Goal: Communication & Community: Ask a question

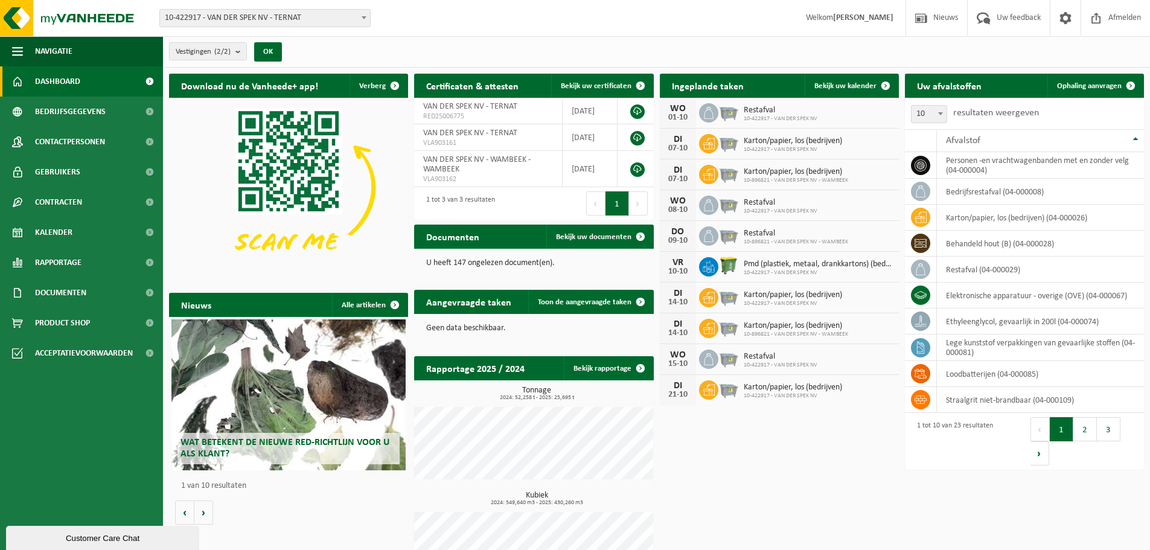
drag, startPoint x: 51, startPoint y: 534, endPoint x: 48, endPoint y: 821, distance: 287.3
click at [51, 534] on div "Customer Care Chat" at bounding box center [102, 537] width 175 height 9
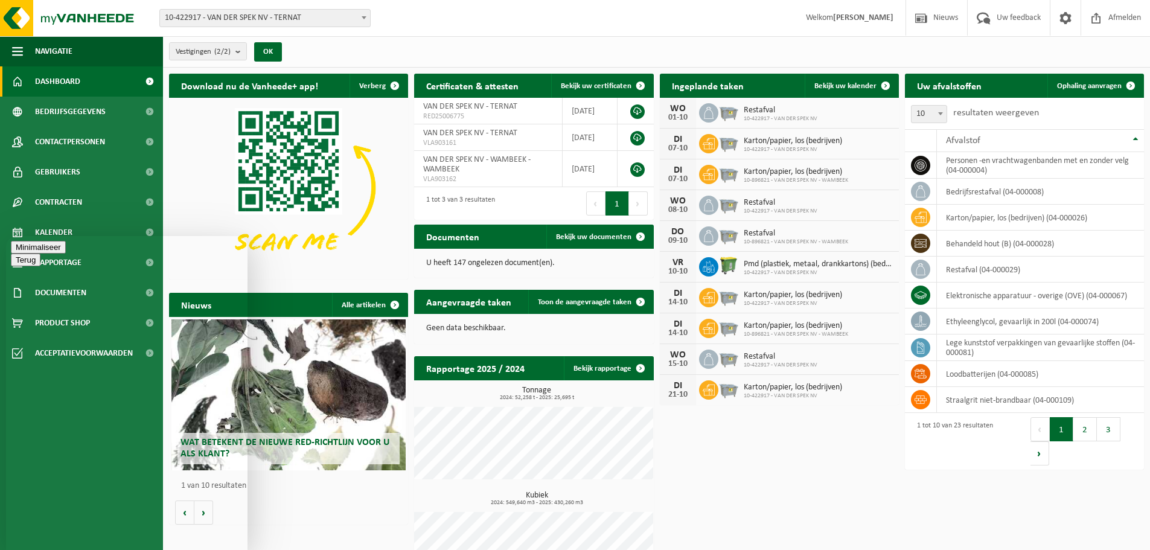
type textarea "Hallo, halen jullie ook kapotte pvc bakken en tonnen op?"
click at [40, 263] on button "Menu" at bounding box center [26, 269] width 30 height 13
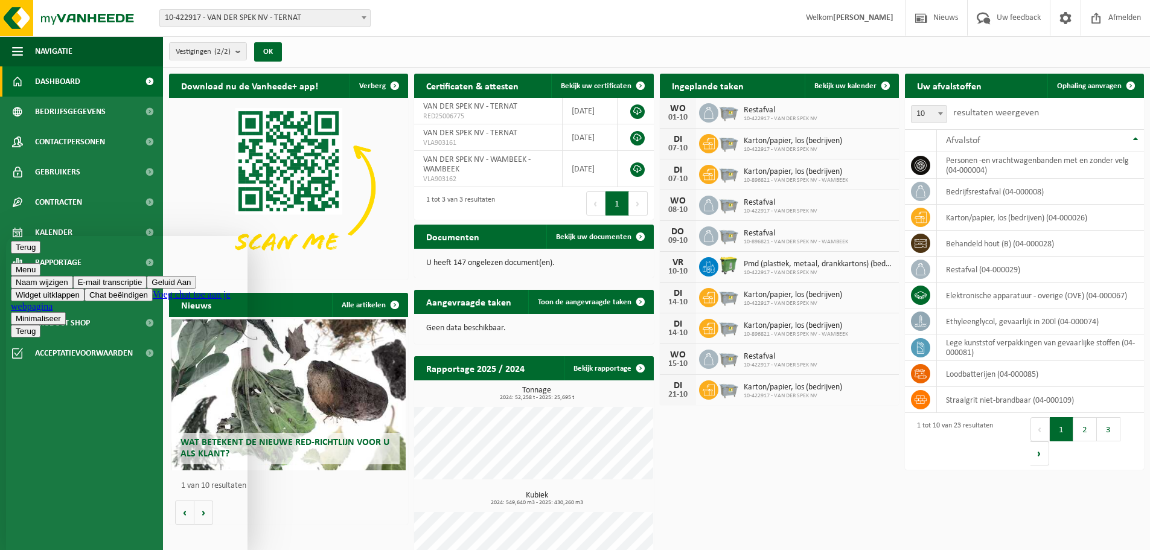
click at [148, 243] on div "Terug Menu Naam wijzigen E-mail transcriptie Geluid Aan Widget uitklappen Chat …" at bounding box center [127, 283] width 232 height 84
click at [17, 253] on button "Terug" at bounding box center [26, 247] width 30 height 13
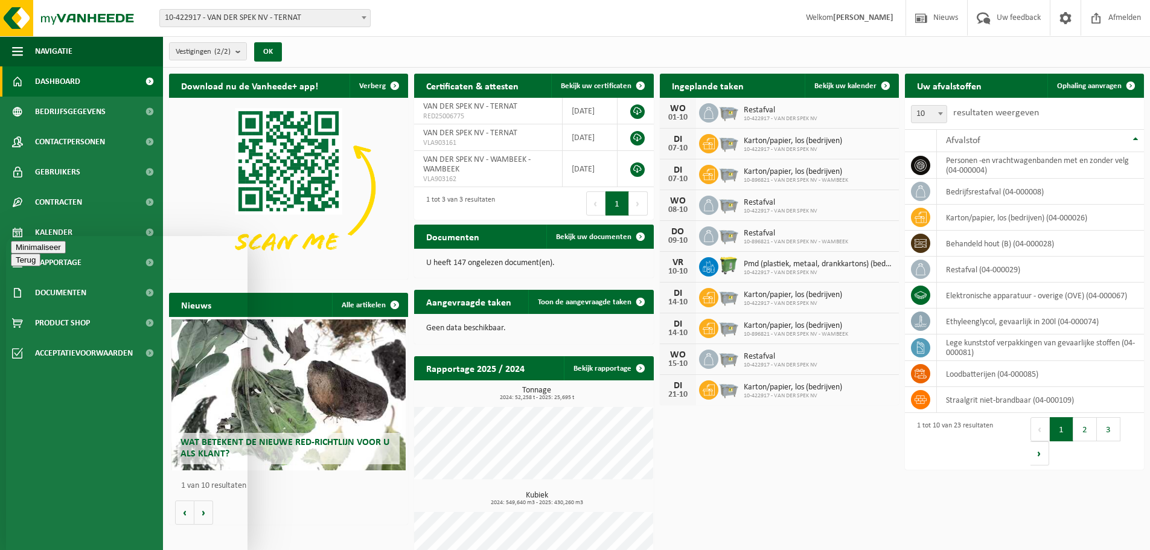
drag, startPoint x: 126, startPoint y: 396, endPoint x: 46, endPoint y: 382, distance: 80.9
drag, startPoint x: 124, startPoint y: 395, endPoint x: 68, endPoint y: 378, distance: 58.4
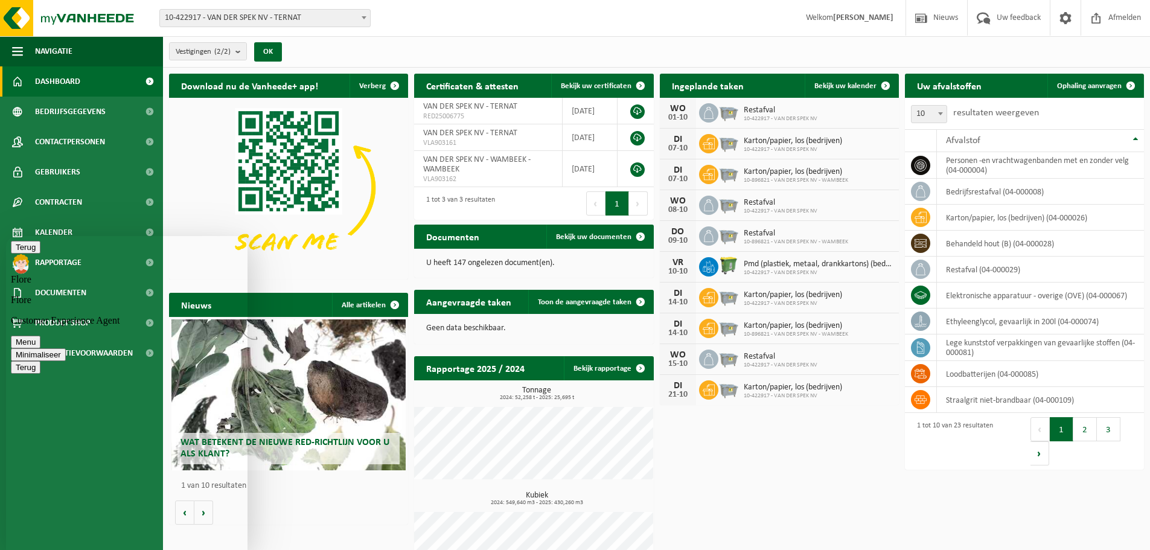
paste textarea "Hallo, halen jullie ook kapotte pvc bakken en tonnen op?"
type textarea "Hallo, halen jullie ook kapotte pvc bakken en tonnen op?"
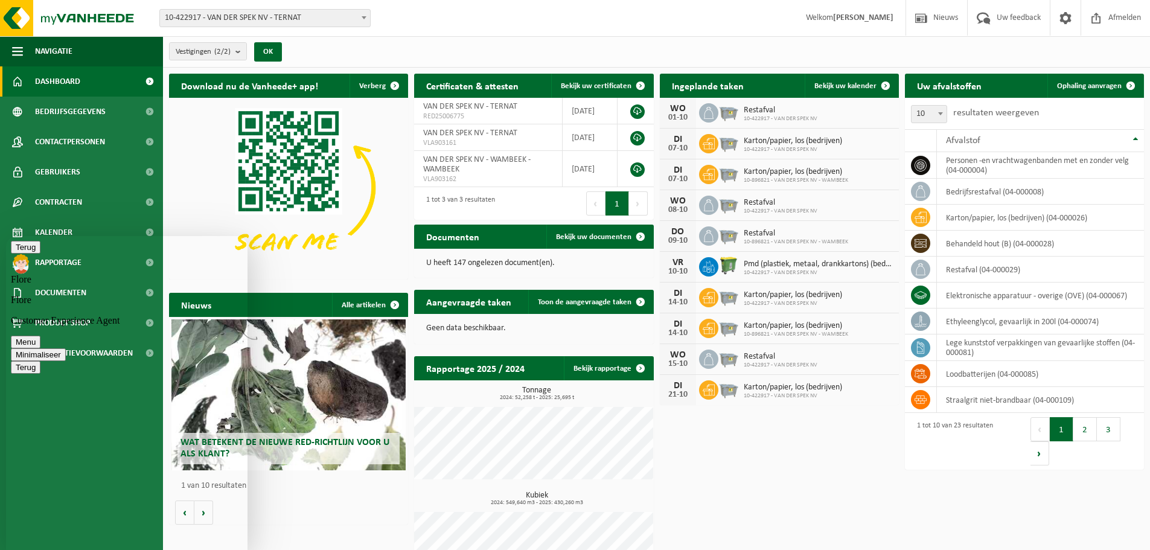
scroll to position [0, 0]
click at [22, 253] on button "Terug" at bounding box center [26, 247] width 30 height 13
click at [21, 252] on button "Terug" at bounding box center [26, 247] width 30 height 13
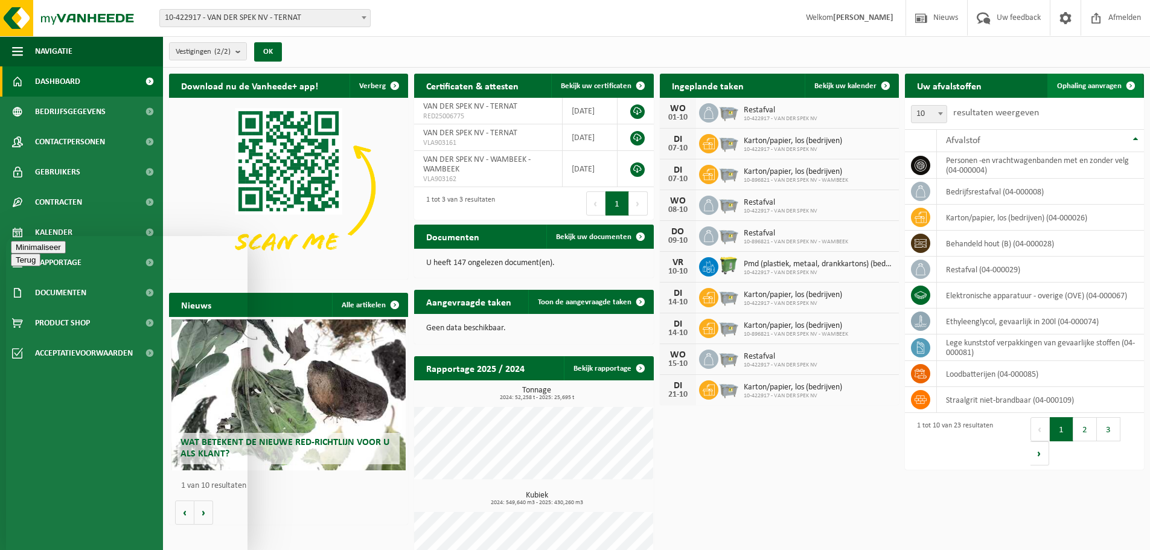
click at [1086, 84] on span "Ophaling aanvragen" at bounding box center [1089, 86] width 65 height 8
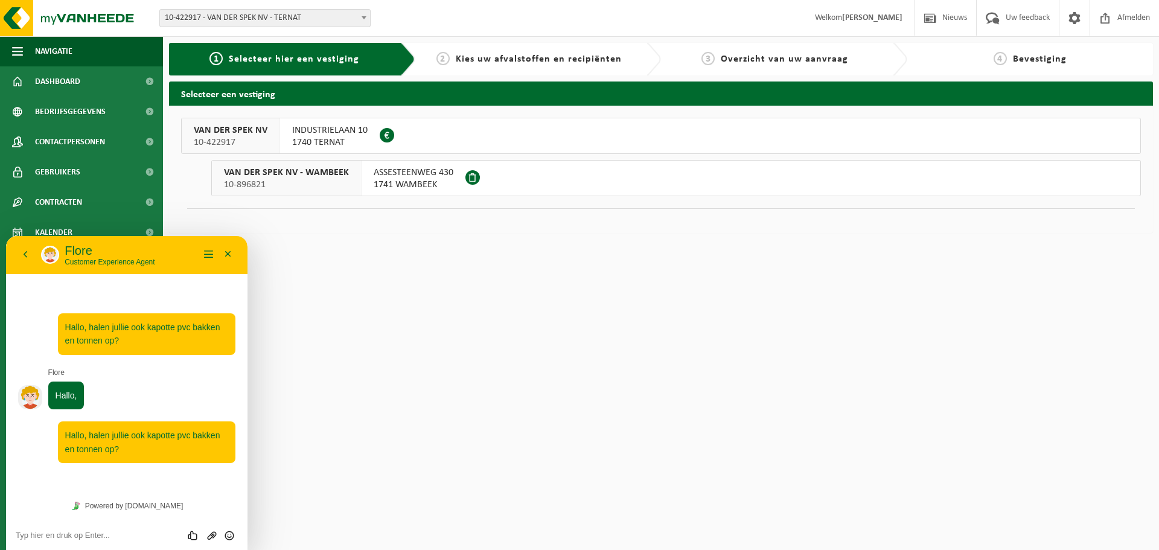
click at [328, 130] on span "INDUSTRIELAAN 10" at bounding box center [329, 130] width 75 height 12
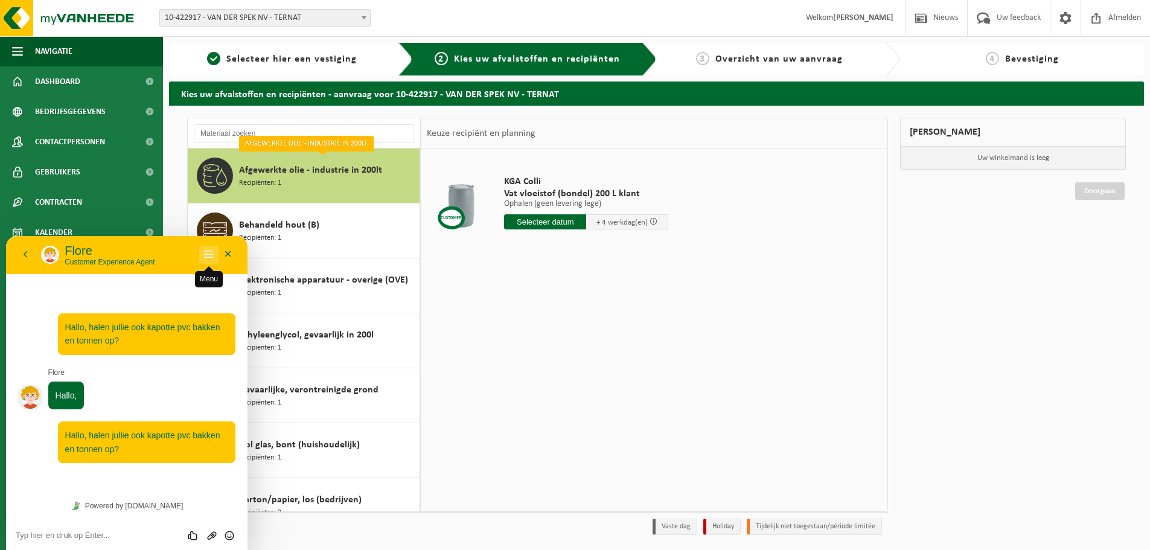
click at [211, 252] on button "Menu" at bounding box center [208, 255] width 19 height 18
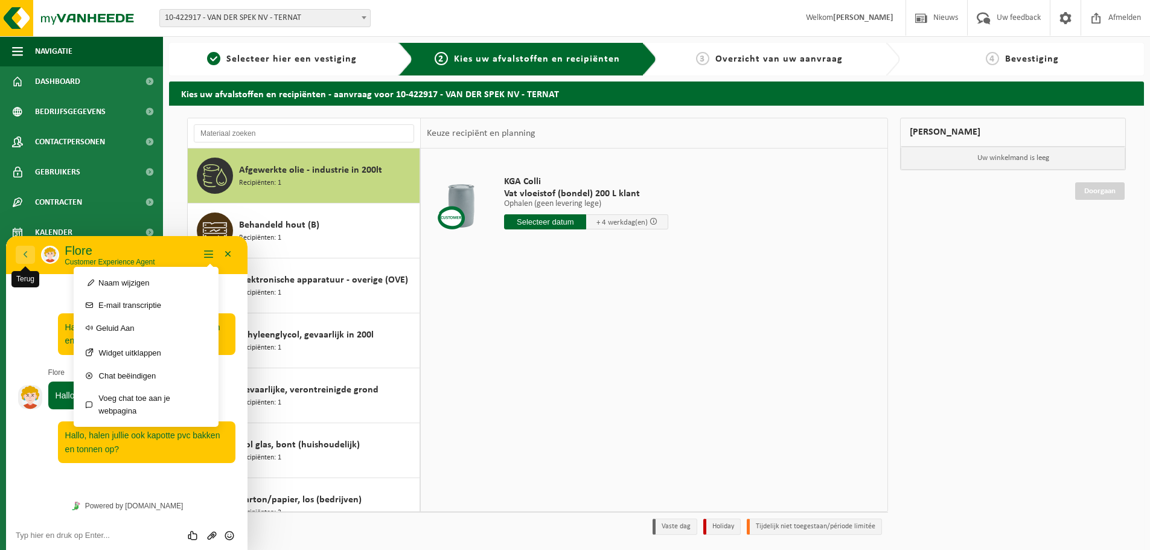
click at [20, 249] on button "Terug" at bounding box center [25, 255] width 19 height 18
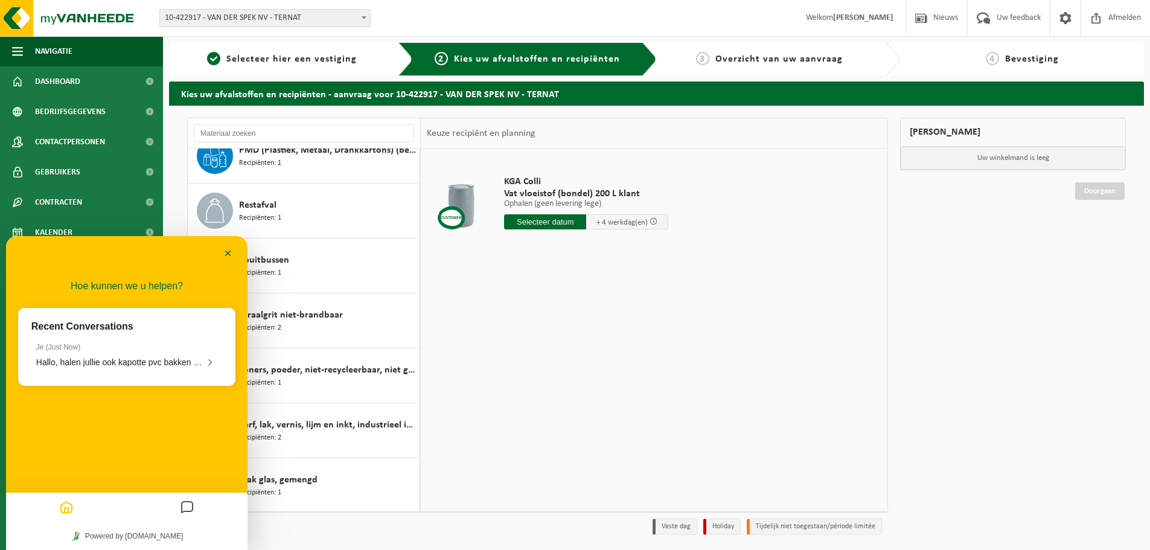
scroll to position [845, 0]
click at [372, 307] on div "Straalgrit niet-brandbaar Recipiënten: 2" at bounding box center [327, 319] width 177 height 36
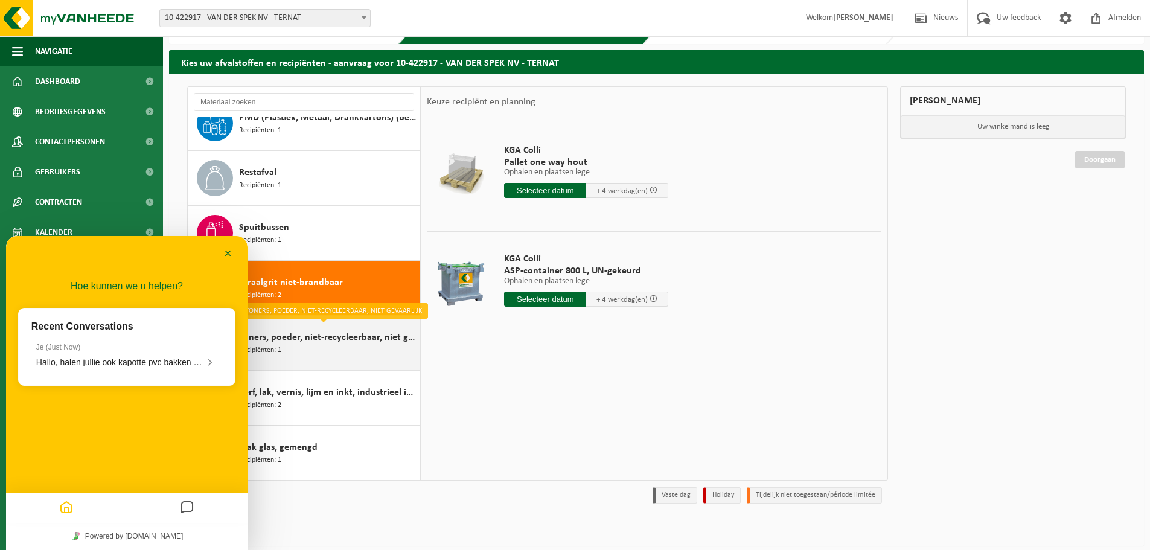
scroll to position [40, 0]
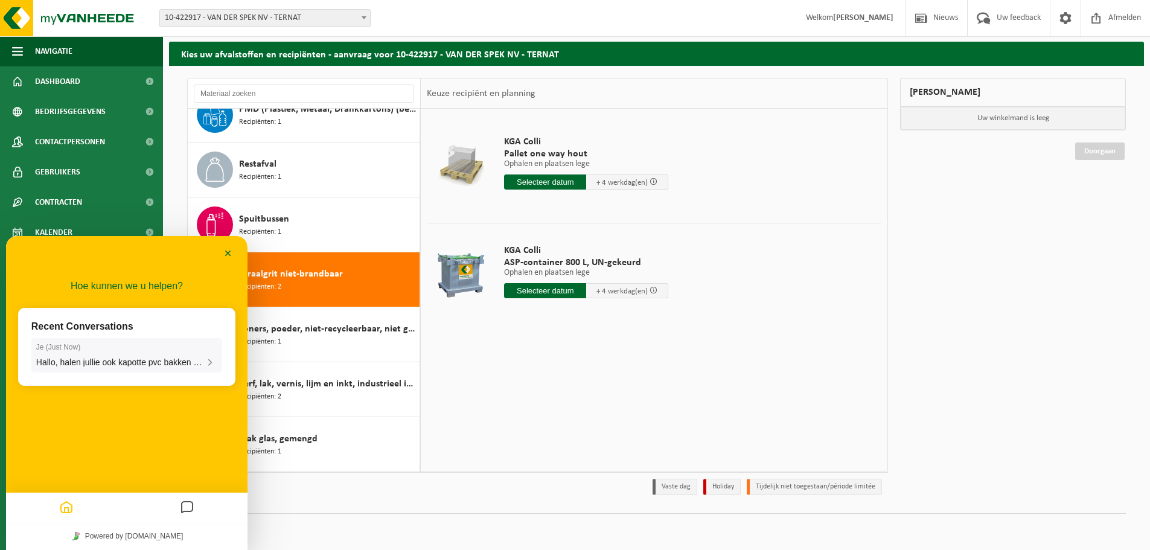
click at [83, 347] on p "Je ( Just Now )" at bounding box center [126, 347] width 181 height 8
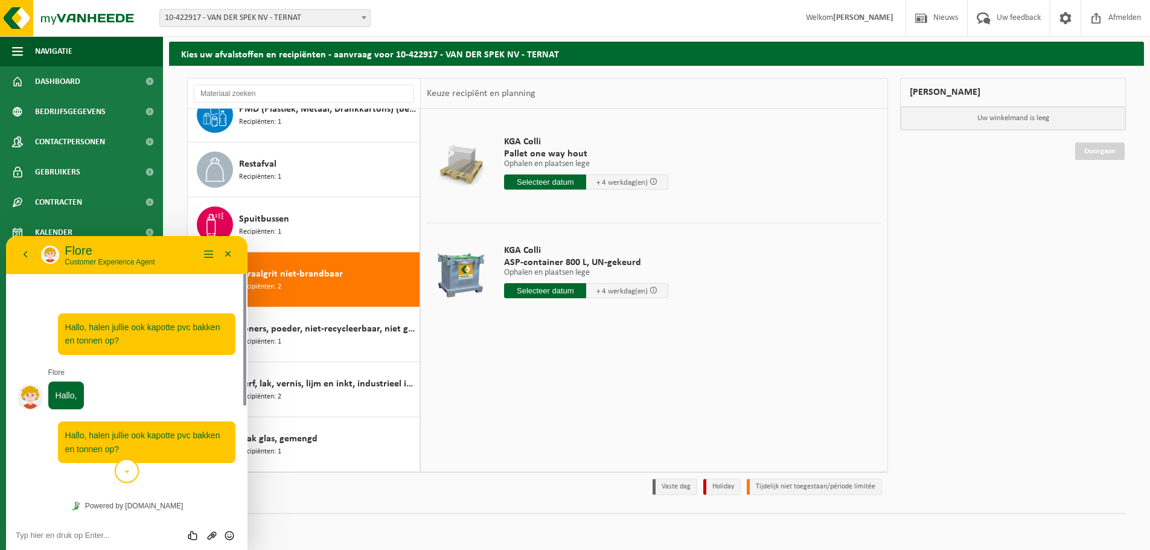
click at [124, 469] on icon "scroll to bottom" at bounding box center [127, 472] width 9 height 24
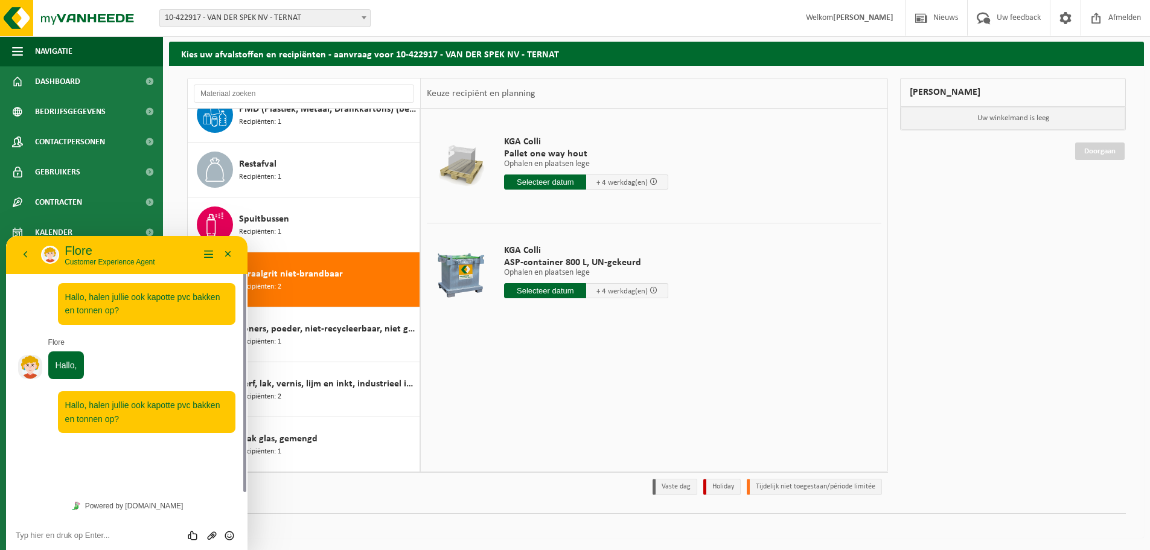
click at [89, 538] on textarea at bounding box center [127, 535] width 222 height 10
click at [147, 471] on div "15:41 Hallo, halen jullie ook kapotte pvc bakken en tonnen op? Flore Hallo, 15:…" at bounding box center [126, 364] width 241 height 256
click at [135, 247] on p "Flore" at bounding box center [132, 250] width 135 height 14
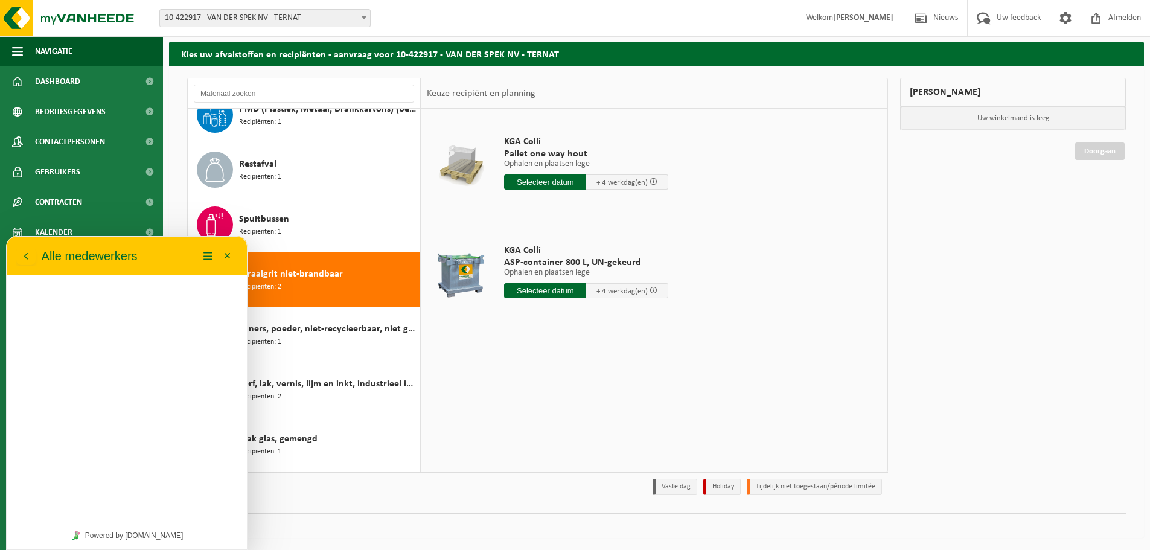
scroll to position [0, 0]
click at [86, 304] on p "Flore" at bounding box center [117, 300] width 120 height 16
click at [26, 258] on icon "button" at bounding box center [26, 256] width 11 height 14
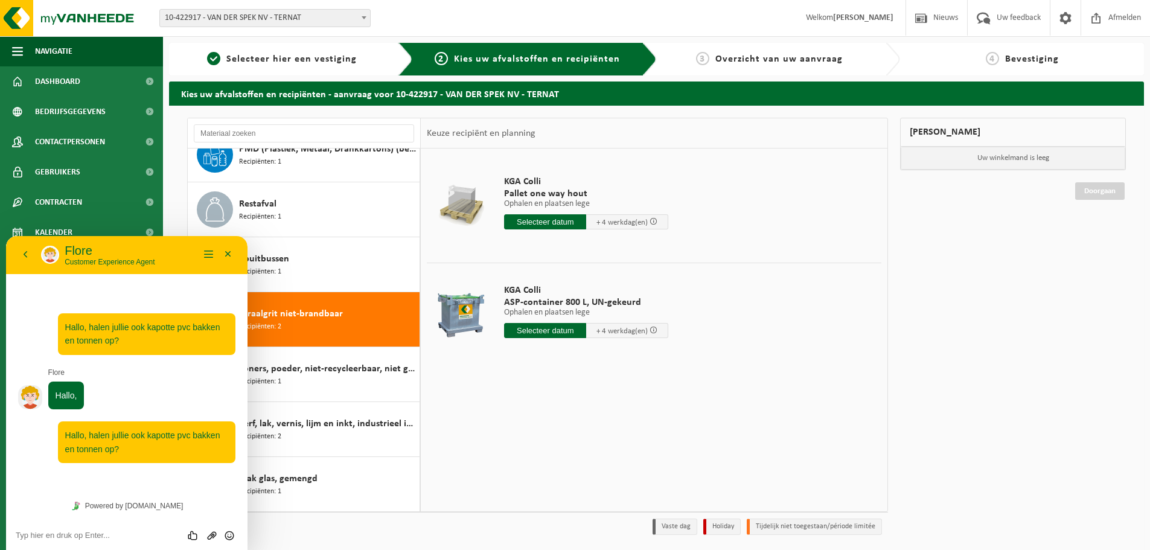
scroll to position [40, 0]
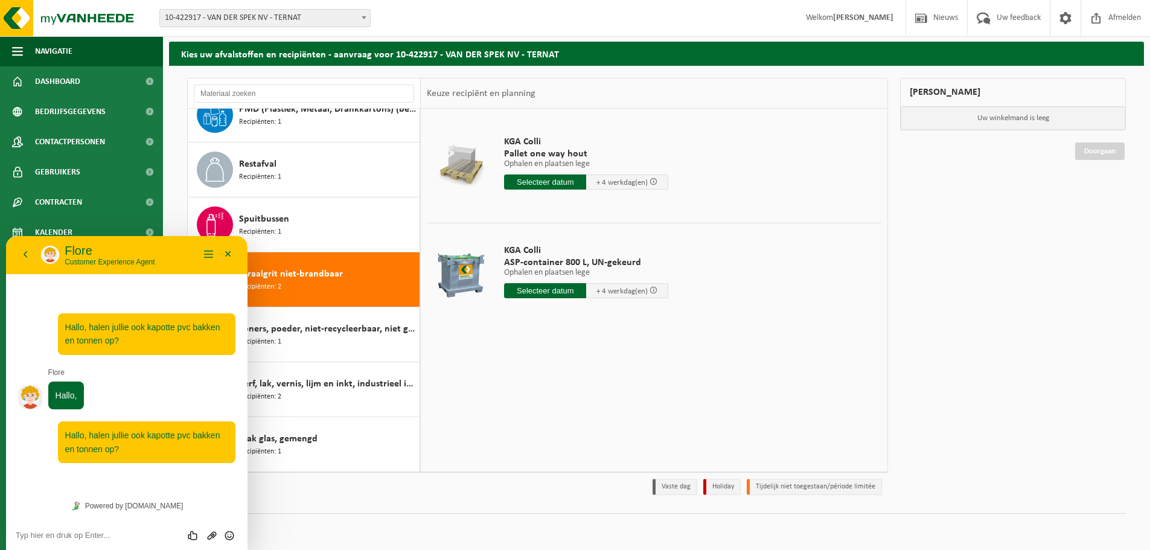
click at [115, 535] on textarea at bounding box center [127, 535] width 222 height 10
click at [16, 253] on button "Terug" at bounding box center [25, 255] width 19 height 18
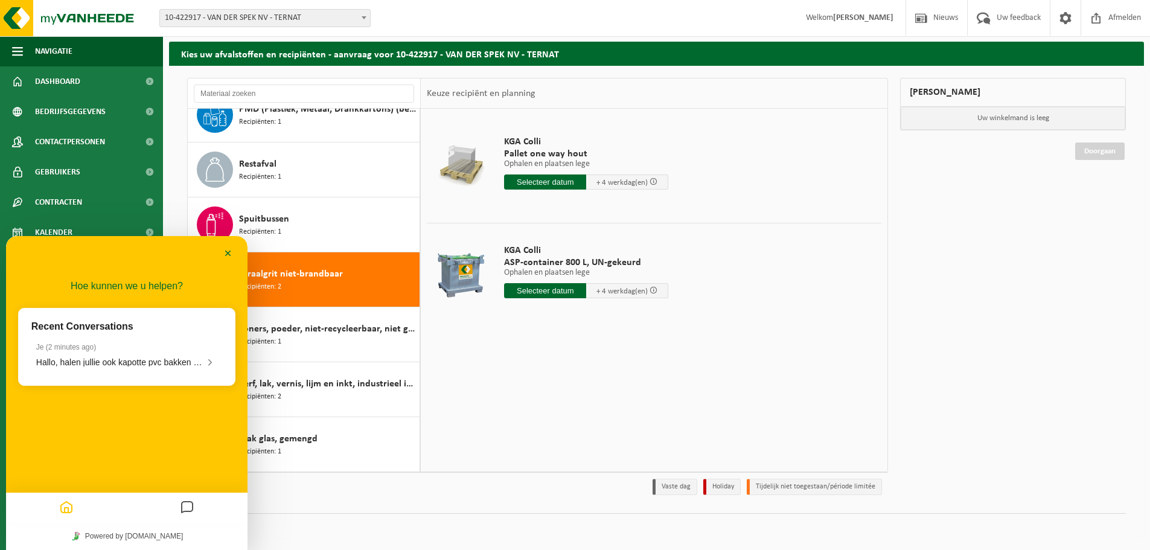
click at [139, 250] on div "Minimaliseer" at bounding box center [126, 253] width 241 height 37
click at [183, 507] on icon "Messages" at bounding box center [187, 508] width 14 height 24
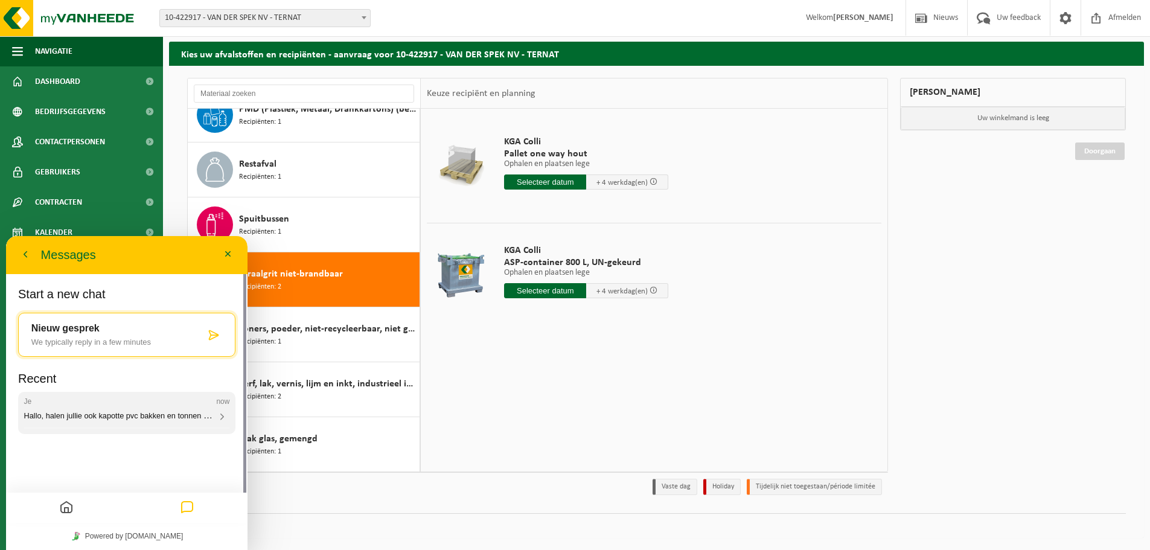
click at [104, 413] on span "Hallo, halen jullie ook kapotte pvc bakken en tonnen op?" at bounding box center [120, 415] width 193 height 10
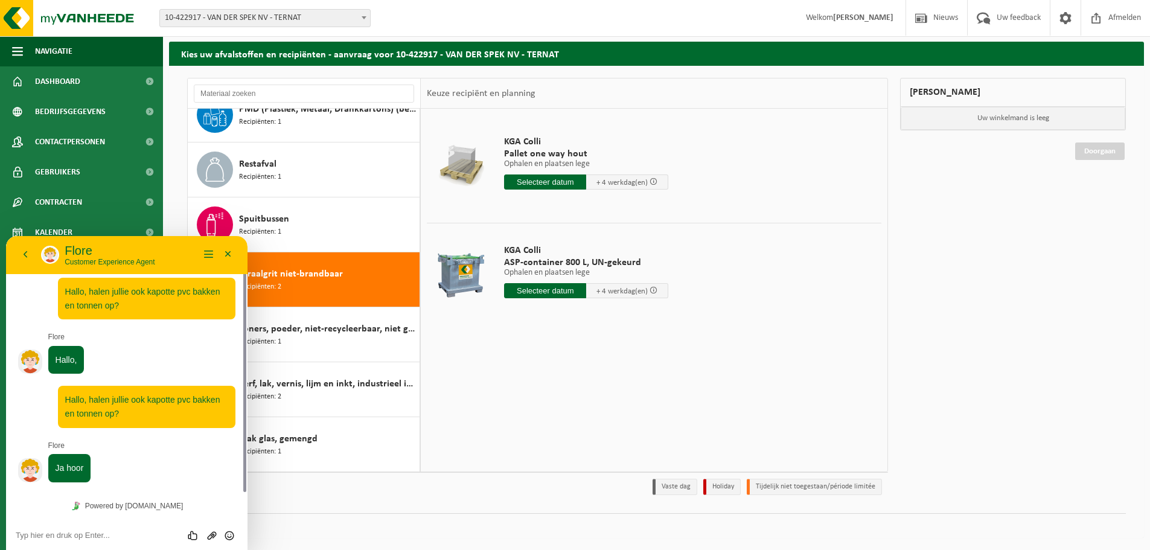
scroll to position [7, 0]
click at [120, 536] on textarea at bounding box center [127, 535] width 222 height 10
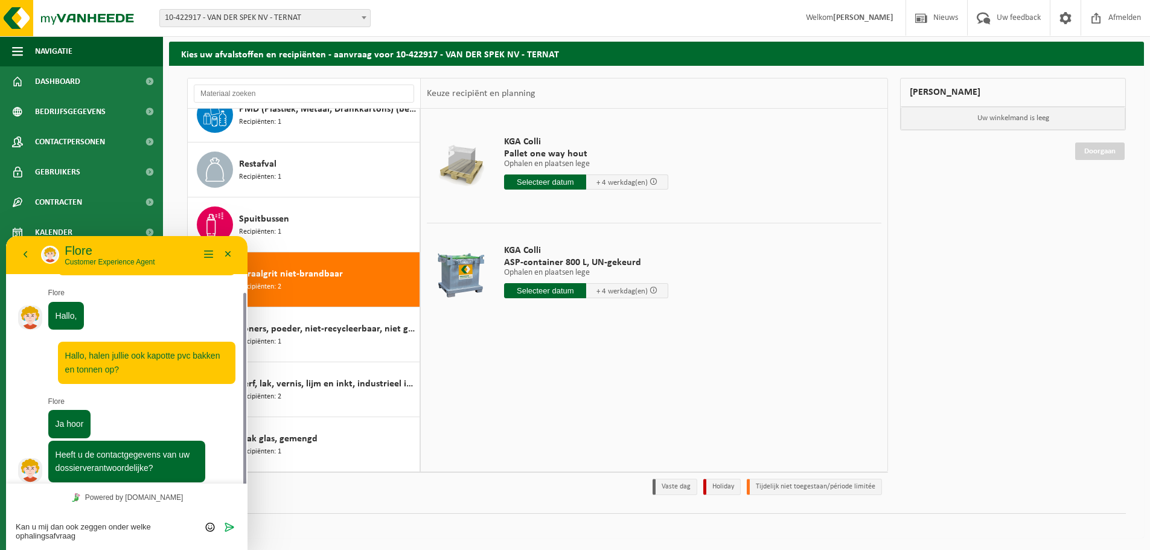
scroll to position [59, 0]
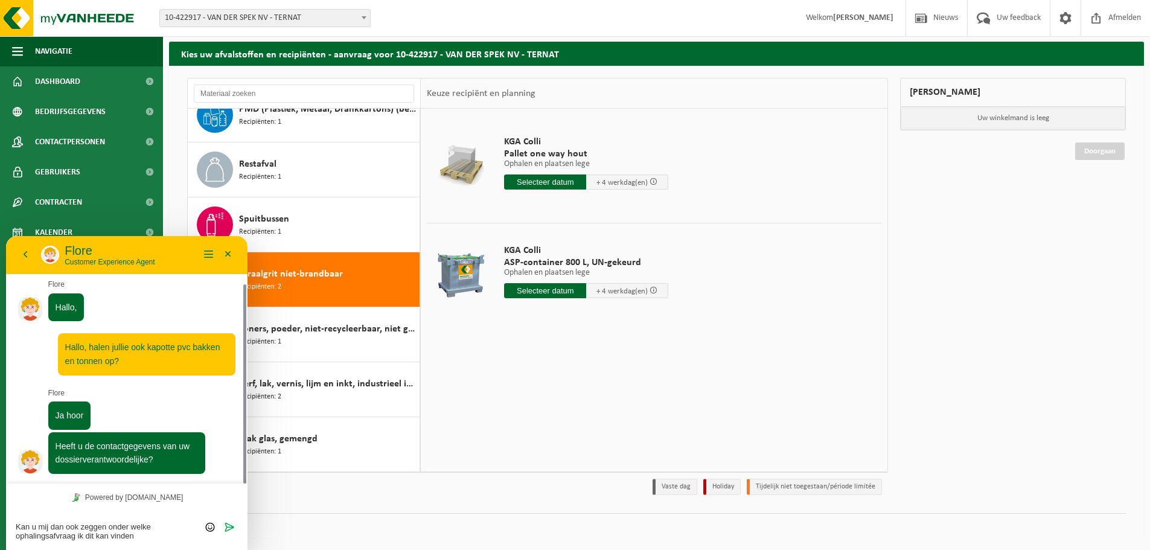
type textarea "Kan u mij dan ook zeggen onder welke ophalingsafvraag ik dit kan vinden?"
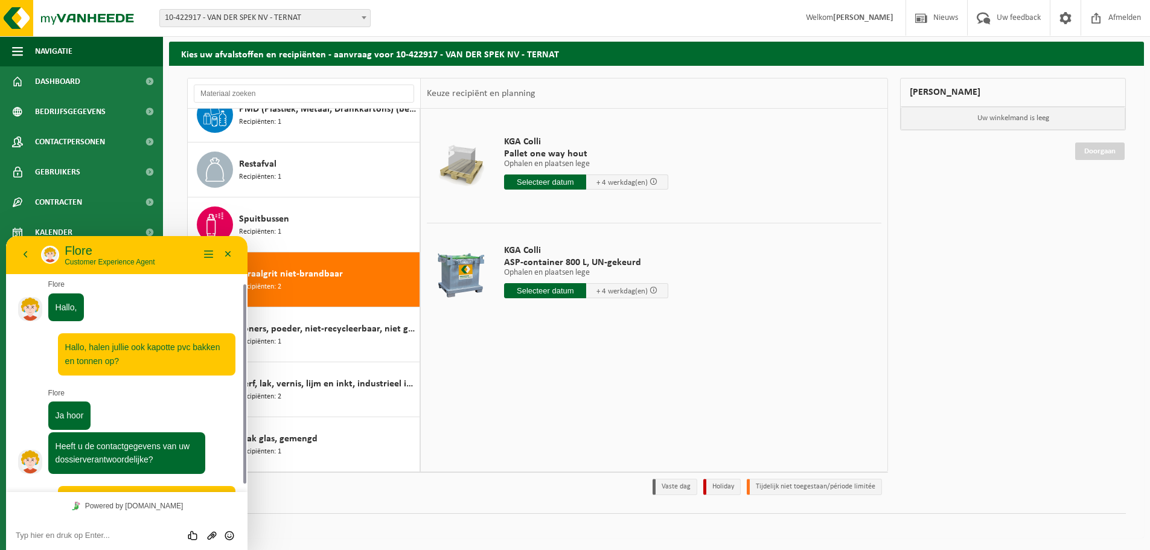
scroll to position [104, 0]
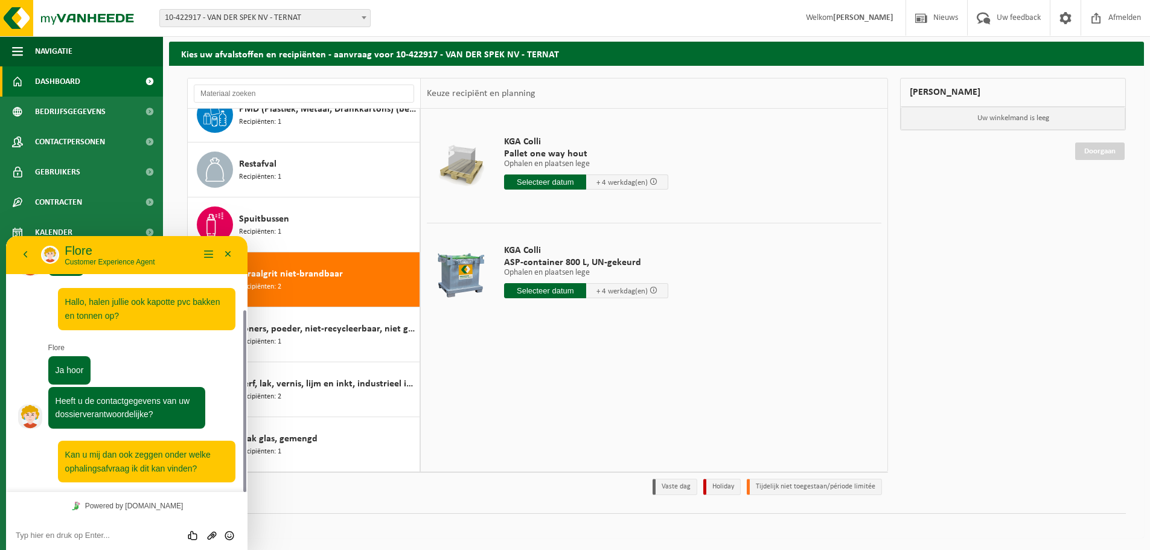
click at [56, 82] on span "Dashboard" at bounding box center [57, 81] width 45 height 30
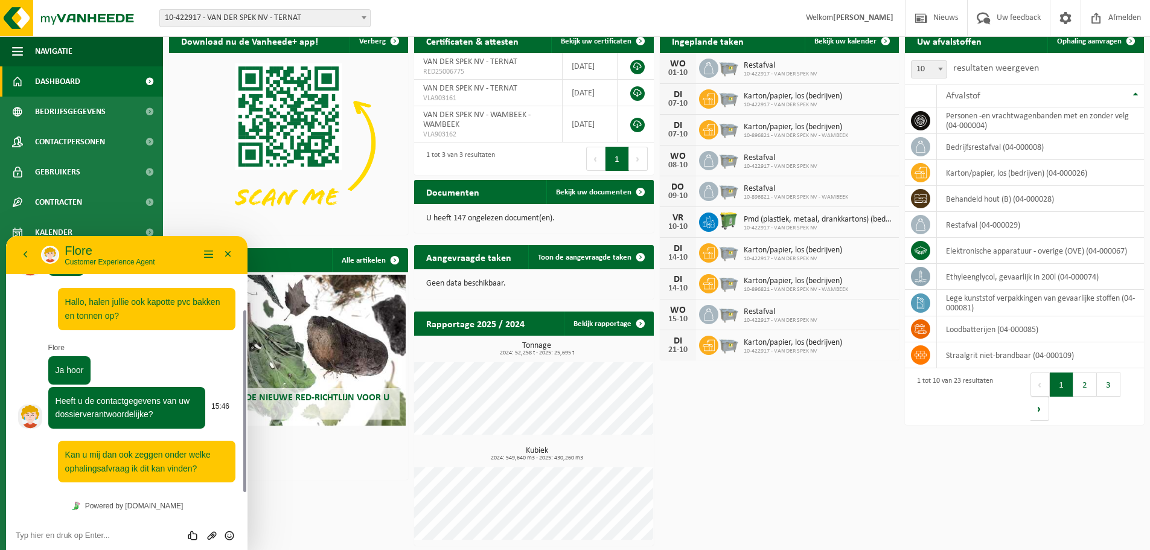
scroll to position [46, 0]
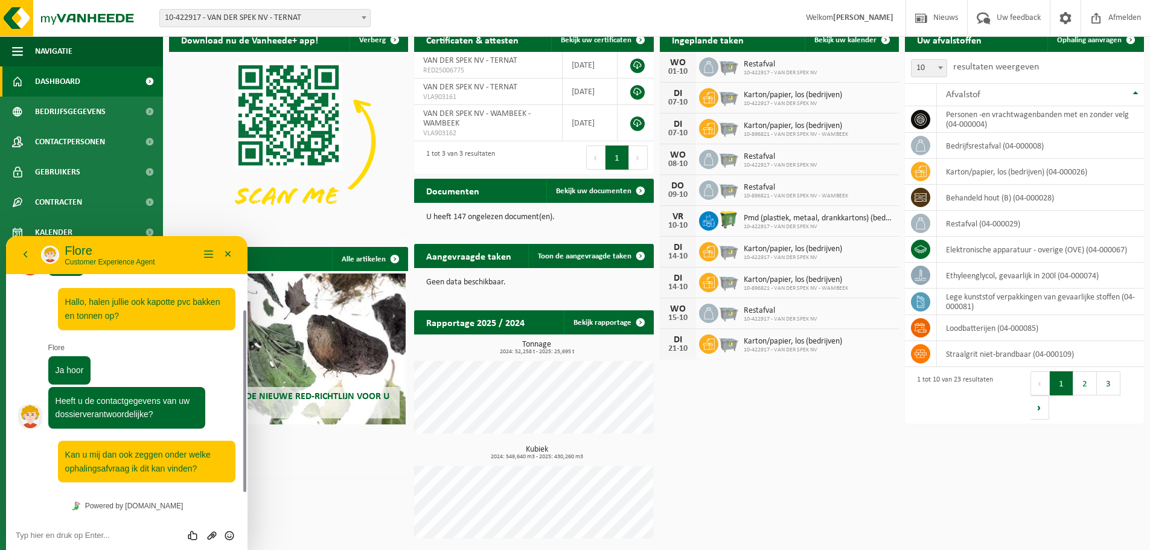
click at [78, 535] on textarea at bounding box center [127, 535] width 222 height 10
